Goal: Find specific page/section: Find specific page/section

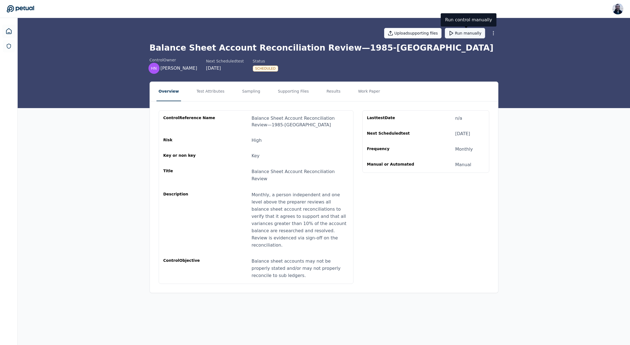
click at [461, 34] on button "Run manually" at bounding box center [465, 33] width 40 height 10
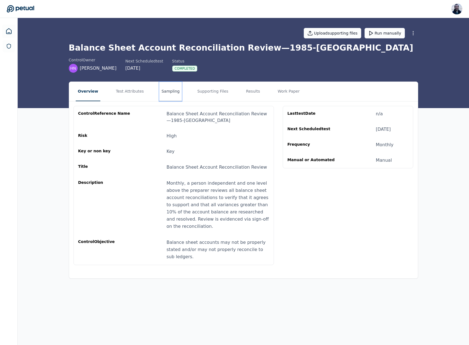
click at [165, 97] on button "Sampling" at bounding box center [170, 91] width 23 height 19
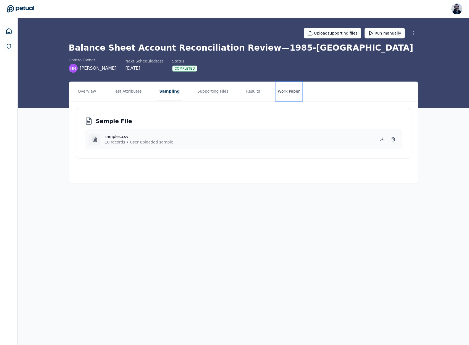
click at [292, 90] on button "Work Paper" at bounding box center [288, 91] width 27 height 19
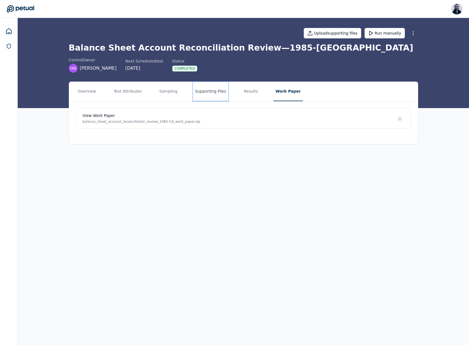
click at [211, 90] on button "Supporting Files" at bounding box center [210, 91] width 35 height 19
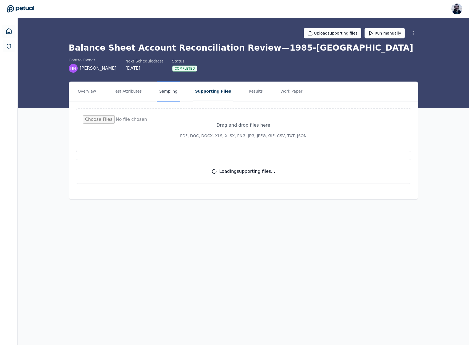
click at [166, 92] on button "Sampling" at bounding box center [168, 91] width 23 height 19
